Goal: Information Seeking & Learning: Check status

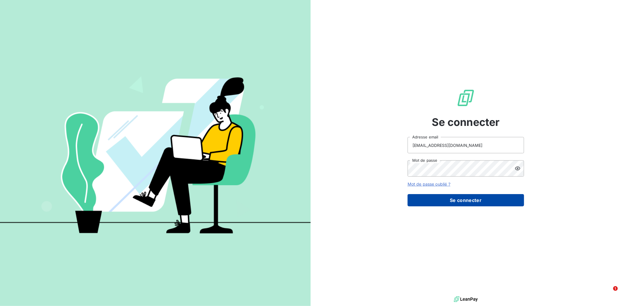
click at [414, 197] on button "Se connecter" at bounding box center [466, 200] width 116 height 12
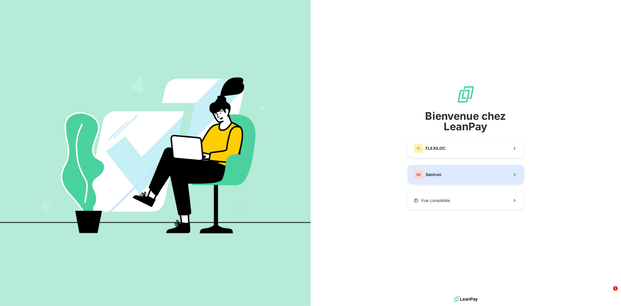
click at [414, 172] on button "SA Sanirun" at bounding box center [466, 174] width 116 height 19
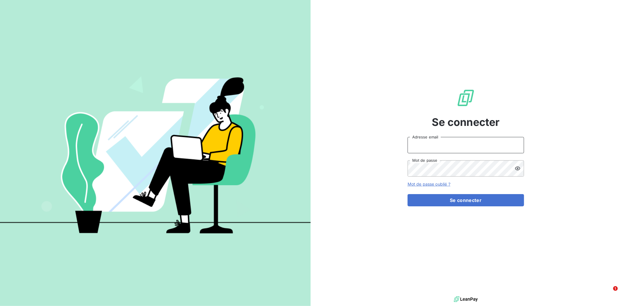
type input "[EMAIL_ADDRESS][DOMAIN_NAME]"
click at [414, 203] on button "Se connecter" at bounding box center [466, 200] width 116 height 12
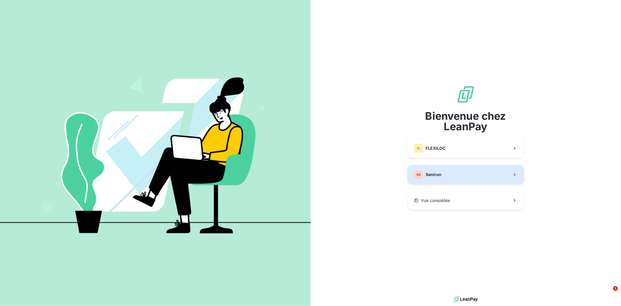
click at [414, 175] on button "SA Sanirun" at bounding box center [466, 174] width 116 height 19
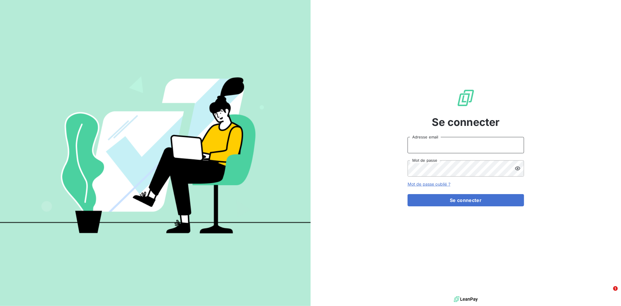
type input "[EMAIL_ADDRESS][DOMAIN_NAME]"
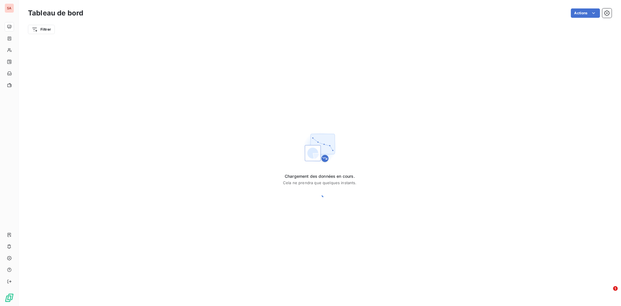
click at [414, 194] on div "Chargement des données en cours. Cela ne prendra que quelques instants." at bounding box center [320, 167] width 602 height 258
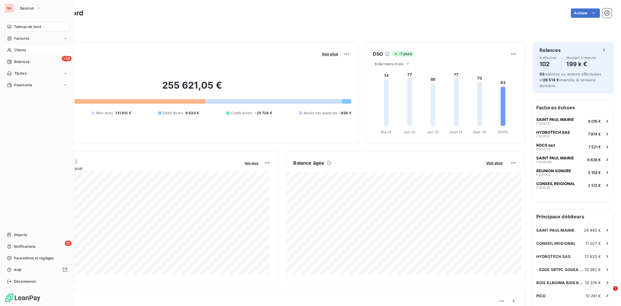
click at [19, 51] on span "Clients" at bounding box center [20, 49] width 12 height 5
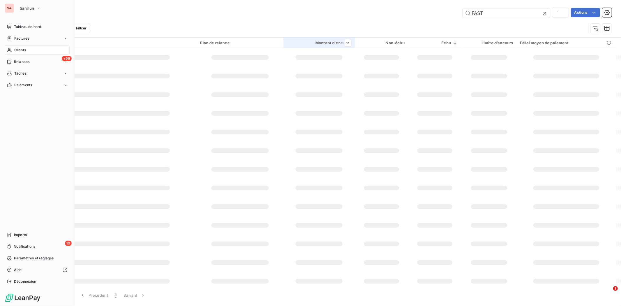
type input "tous tra"
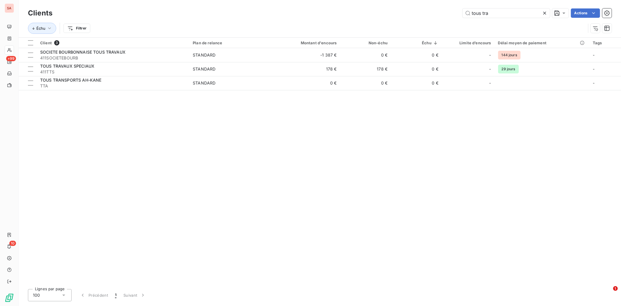
drag, startPoint x: 502, startPoint y: 14, endPoint x: 0, endPoint y: 52, distance: 503.2
click at [0, 52] on div "SA +99 10 Clients tous tra Actions Échu Filtrer Client 3 Plan de relance Montan…" at bounding box center [310, 153] width 621 height 306
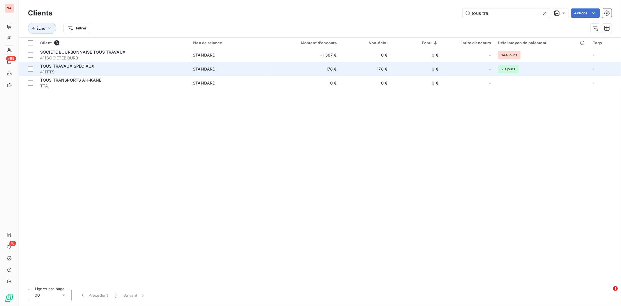
click at [383, 67] on td "178 €" at bounding box center [365, 69] width 51 height 14
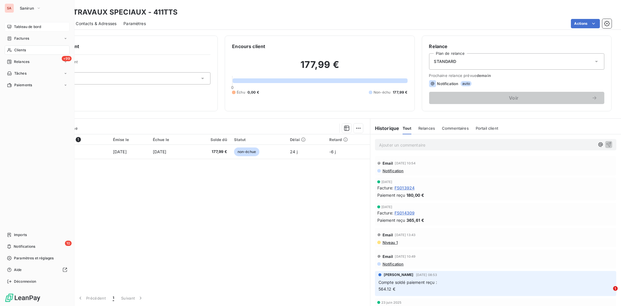
click at [35, 26] on span "Tableau de bord" at bounding box center [27, 26] width 27 height 5
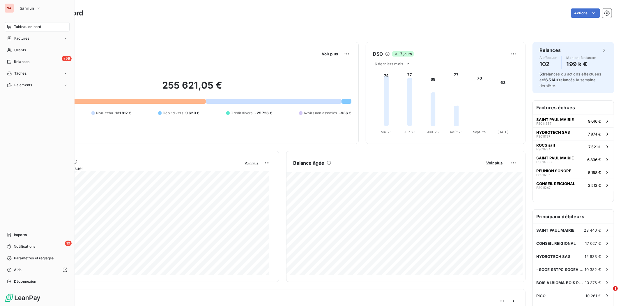
click at [15, 8] on div "SA Sanirun" at bounding box center [37, 7] width 65 height 9
click at [38, 7] on icon "button" at bounding box center [38, 8] width 5 height 6
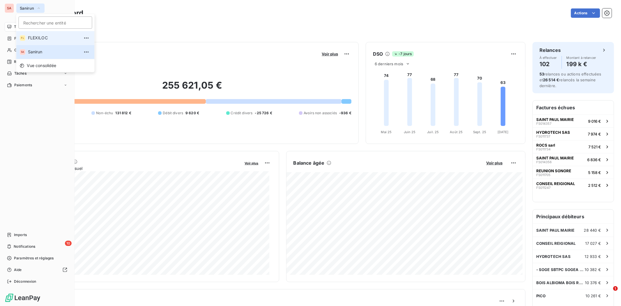
click at [47, 38] on span "FLEXILOC" at bounding box center [54, 38] width 52 height 6
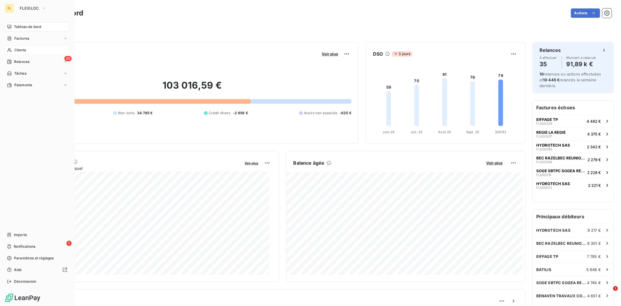
click at [27, 47] on div "Clients" at bounding box center [37, 49] width 65 height 9
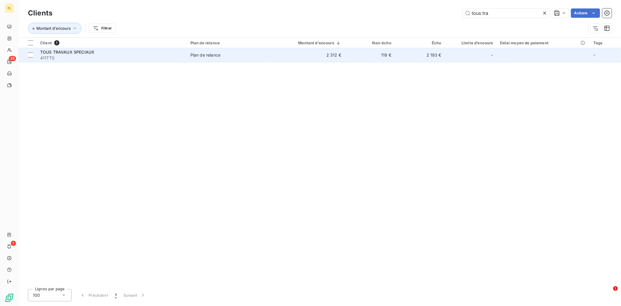
click at [334, 56] on td "2 312 €" at bounding box center [306, 55] width 77 height 14
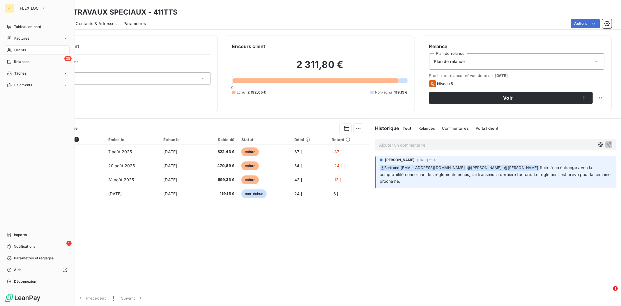
click at [17, 49] on span "Clients" at bounding box center [20, 49] width 12 height 5
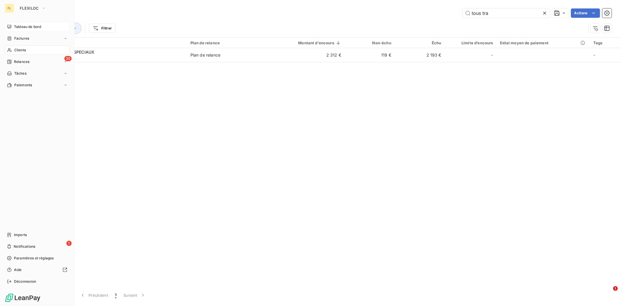
click at [11, 26] on icon at bounding box center [9, 26] width 5 height 5
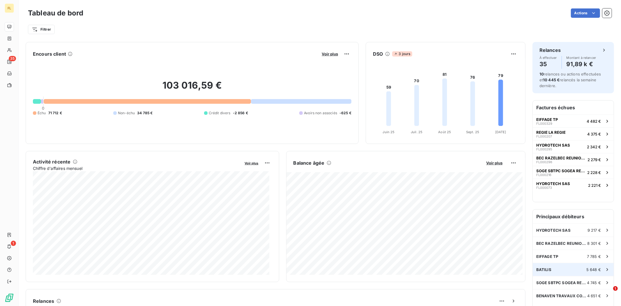
click at [414, 215] on div "BATILIS 5 648 €" at bounding box center [573, 269] width 81 height 13
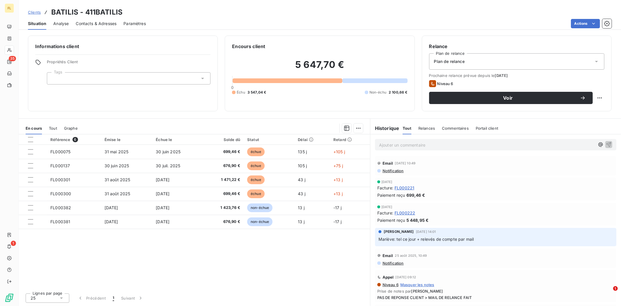
click at [59, 129] on div "En cours Tout Graphe" at bounding box center [194, 128] width 351 height 12
click at [53, 128] on span "Tout" at bounding box center [53, 128] width 8 height 5
